Goal: Task Accomplishment & Management: Use online tool/utility

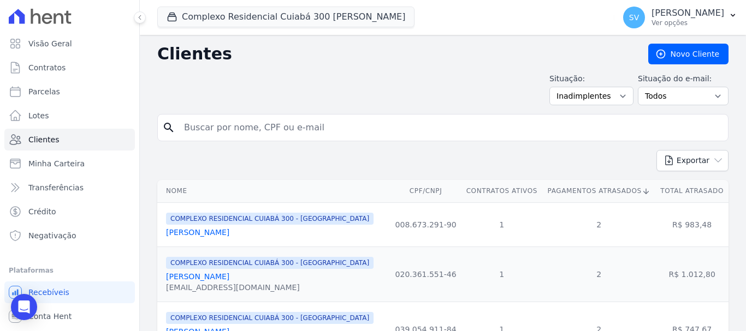
click at [359, 122] on input "search" at bounding box center [450, 128] width 546 height 22
type input "[PERSON_NAME]"
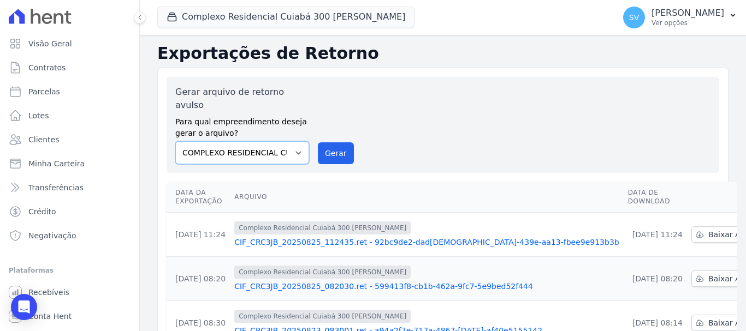
click at [281, 141] on select "[GEOGRAPHIC_DATA] COMPLEXO RESIDENCIAL [GEOGRAPHIC_DATA] 300 - [GEOGRAPHIC_DATA…" at bounding box center [242, 152] width 134 height 23
select select "4da9ed21-cc8e-4588-a6ed-caad911ee607"
click at [175, 141] on select "[GEOGRAPHIC_DATA] COMPLEXO RESIDENCIAL [GEOGRAPHIC_DATA] 300 - [GEOGRAPHIC_DATA…" at bounding box center [242, 152] width 134 height 23
click at [366, 146] on div "Gerar arquivo de retorno avulso Para qual empreendimento deseja gerar o arquivo…" at bounding box center [442, 125] width 535 height 79
drag, startPoint x: 341, startPoint y: 147, endPoint x: 418, endPoint y: 73, distance: 107.0
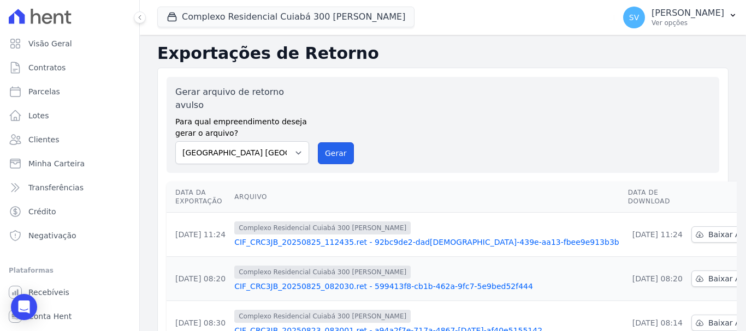
click at [341, 148] on button "Gerar" at bounding box center [336, 154] width 36 height 22
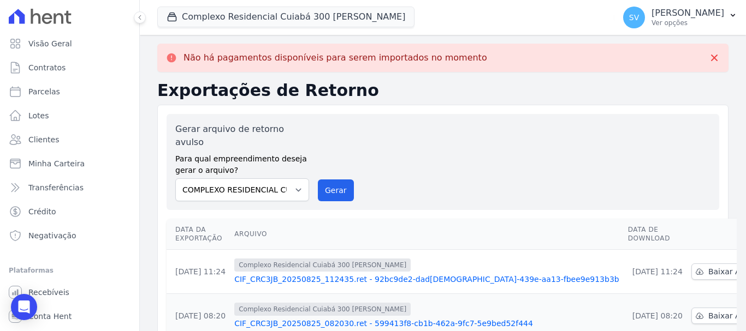
drag, startPoint x: 201, startPoint y: 62, endPoint x: 552, endPoint y: 137, distance: 358.6
click at [548, 139] on div "Gerar arquivo de retorno avulso Para qual empreendimento deseja gerar o arquivo…" at bounding box center [442, 162] width 535 height 79
click at [222, 20] on button "Complexo Residencial Cuiabá 300 [PERSON_NAME]" at bounding box center [285, 17] width 257 height 21
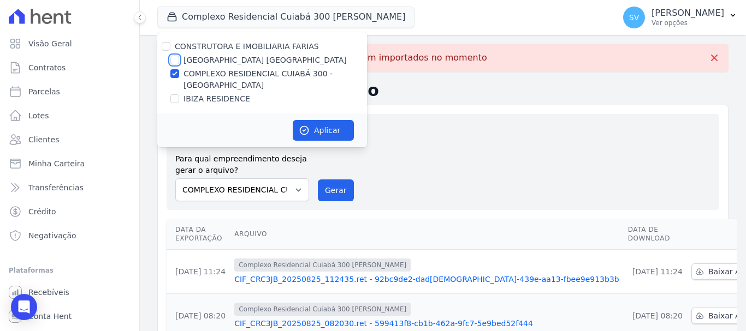
click at [175, 62] on input "[GEOGRAPHIC_DATA] [GEOGRAPHIC_DATA]" at bounding box center [174, 60] width 9 height 9
checkbox input "true"
drag, startPoint x: 174, startPoint y: 96, endPoint x: 230, endPoint y: 117, distance: 60.3
click at [174, 97] on input "IBIZA RESIDENCE" at bounding box center [174, 98] width 9 height 9
checkbox input "true"
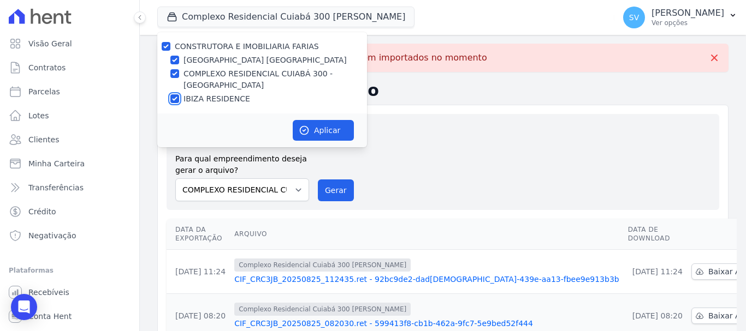
checkbox input "true"
click at [330, 128] on button "Aplicar" at bounding box center [323, 130] width 61 height 21
click at [344, 188] on button "Gerar" at bounding box center [336, 191] width 36 height 22
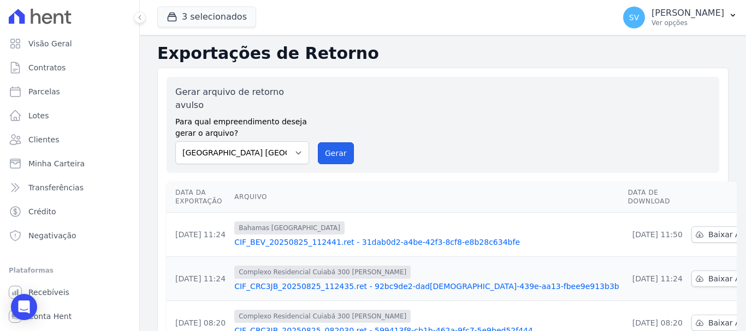
drag, startPoint x: 324, startPoint y: 140, endPoint x: 409, endPoint y: 78, distance: 104.8
click at [324, 143] on button "Gerar" at bounding box center [336, 154] width 36 height 22
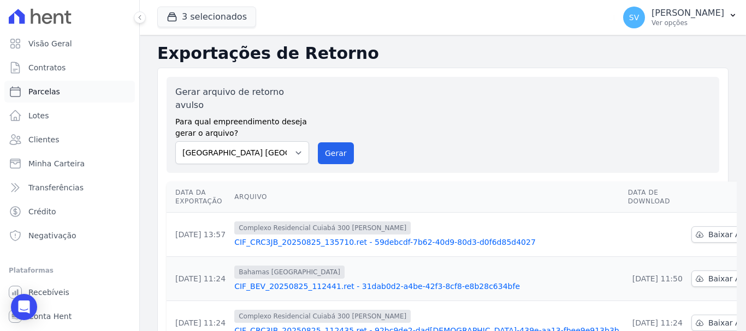
click at [62, 99] on link "Parcelas" at bounding box center [69, 92] width 131 height 22
select select
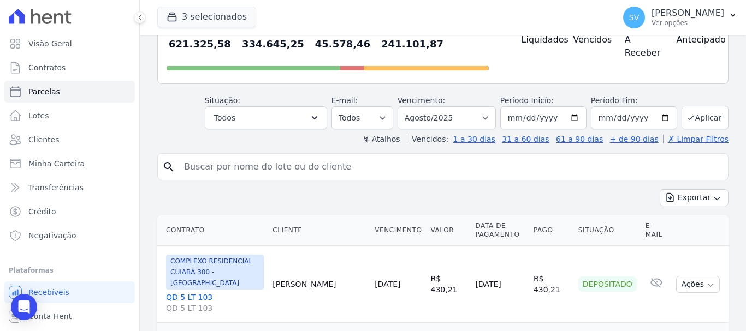
scroll to position [109, 0]
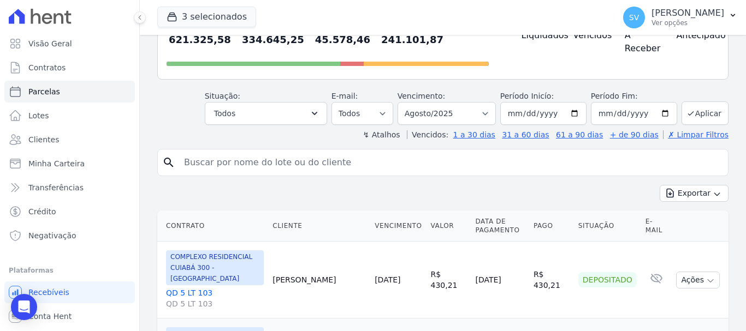
click at [280, 162] on input "search" at bounding box center [450, 163] width 546 height 22
paste input "[PERSON_NAME]"
type input "[PERSON_NAME]"
select select
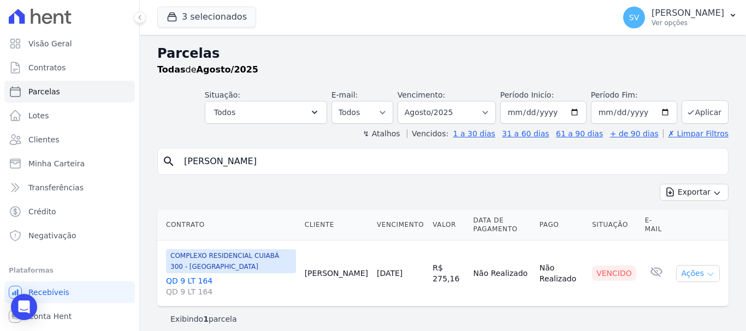
click at [684, 273] on button "Ações" at bounding box center [698, 273] width 44 height 17
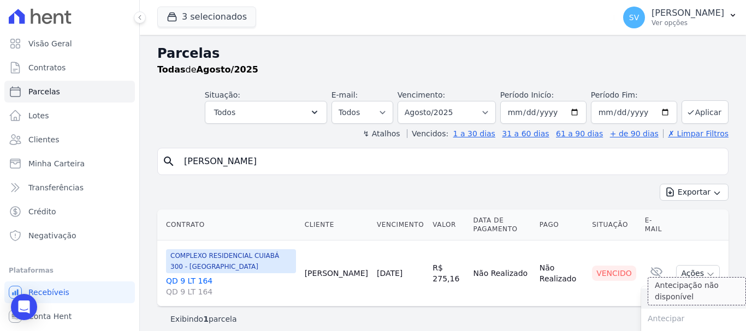
click at [689, 301] on link "Ver boleto" at bounding box center [693, 299] width 105 height 20
